Goal: Information Seeking & Learning: Compare options

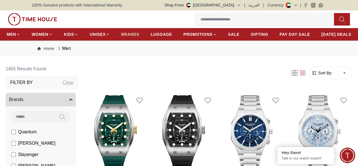
click at [139, 30] on link "BRANDS" at bounding box center [130, 34] width 18 height 10
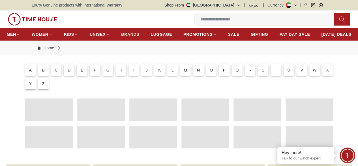
click at [139, 30] on link "BRANDS" at bounding box center [130, 34] width 18 height 10
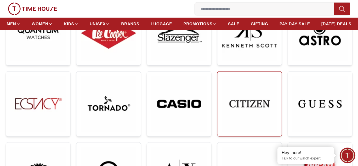
scroll to position [119, 0]
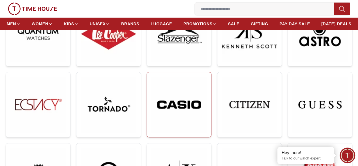
click at [151, 77] on img at bounding box center [178, 104] width 55 height 55
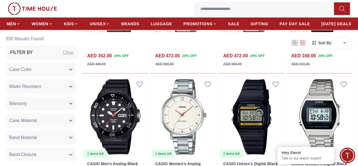
scroll to position [676, 0]
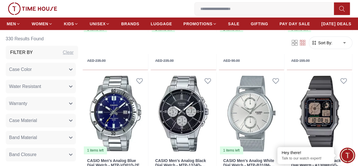
scroll to position [820, 0]
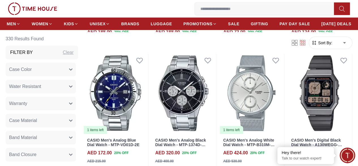
scroll to position [713, 0]
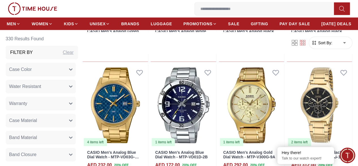
scroll to position [1773, 0]
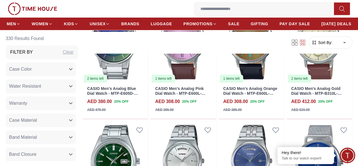
scroll to position [2099, 0]
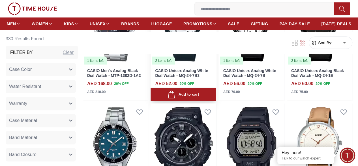
scroll to position [2708, 0]
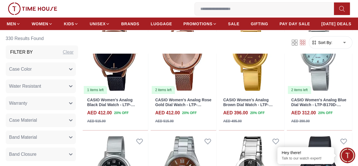
scroll to position [3048, 0]
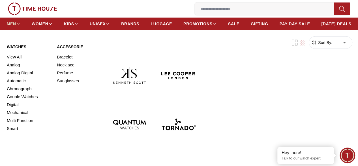
click at [20, 28] on link "MEN" at bounding box center [14, 24] width 14 height 10
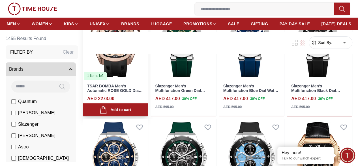
scroll to position [85, 0]
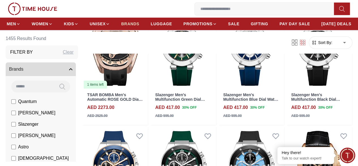
click at [139, 28] on link "BRANDS" at bounding box center [130, 24] width 18 height 10
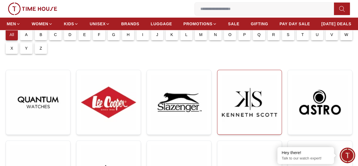
scroll to position [57, 0]
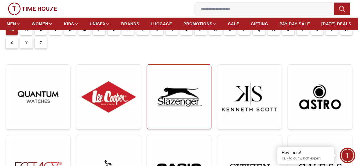
click at [151, 96] on img at bounding box center [178, 96] width 55 height 55
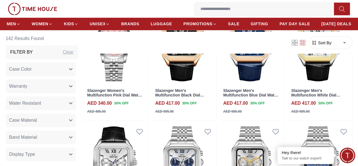
scroll to position [481, 0]
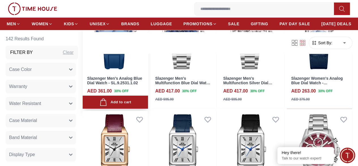
scroll to position [1047, 0]
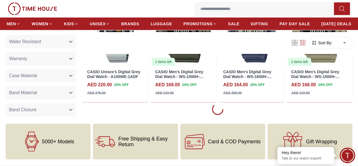
scroll to position [929, 0]
